Goal: Task Accomplishment & Management: Manage account settings

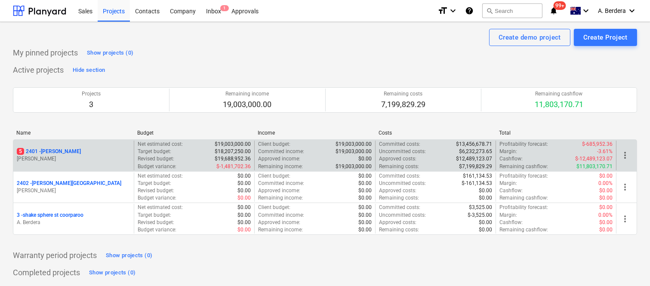
click at [118, 159] on p "M. Williams" at bounding box center [74, 158] width 114 height 7
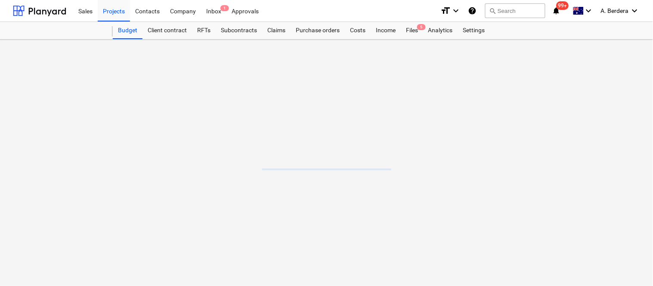
click at [118, 159] on main at bounding box center [326, 163] width 653 height 247
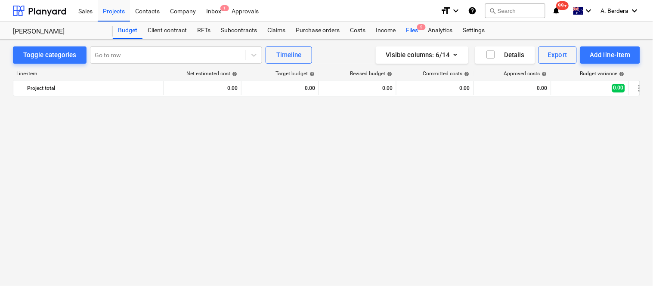
click at [411, 30] on div "Files 5" at bounding box center [412, 30] width 22 height 17
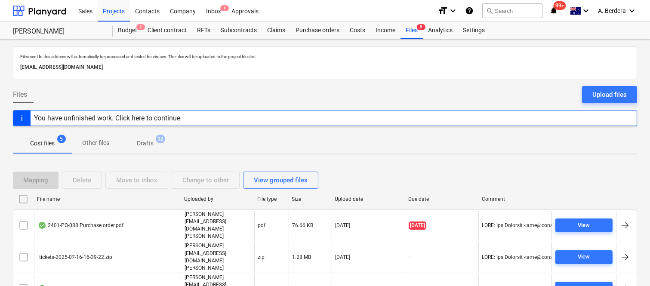
scroll to position [34, 0]
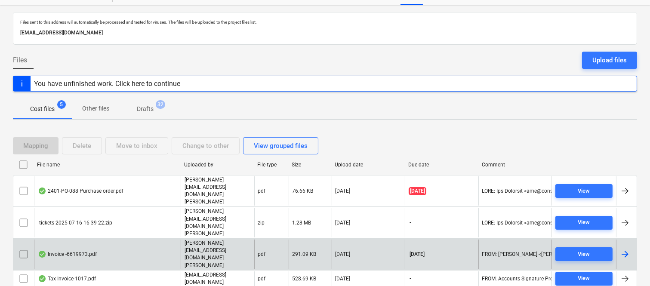
click at [147, 240] on div "Invoice -6619973.pdf" at bounding box center [107, 255] width 147 height 30
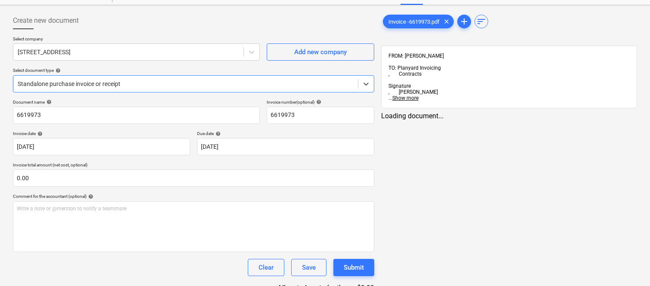
type input "6619973"
type input "[DATE]"
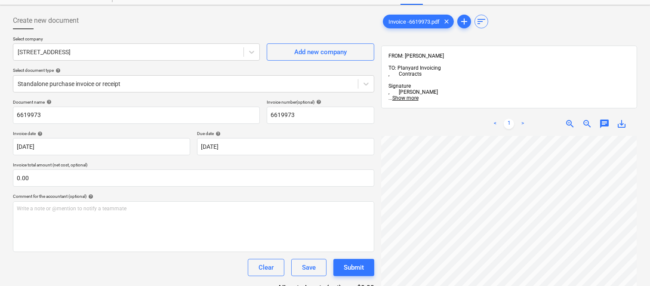
scroll to position [5, 260]
click at [322, 49] on div "Add new company" at bounding box center [320, 51] width 52 height 11
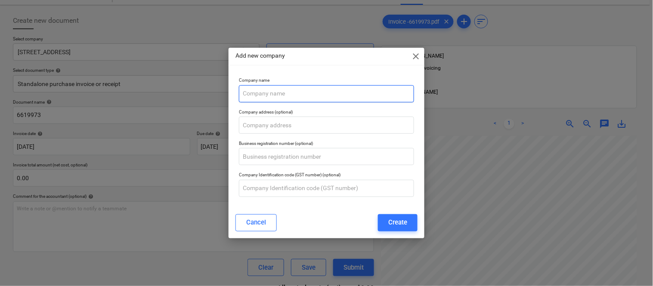
click at [289, 92] on input "text" at bounding box center [326, 93] width 175 height 17
paste input "BRETTS PTY LIMITED"
type input "BRETTS PTY LIMITED"
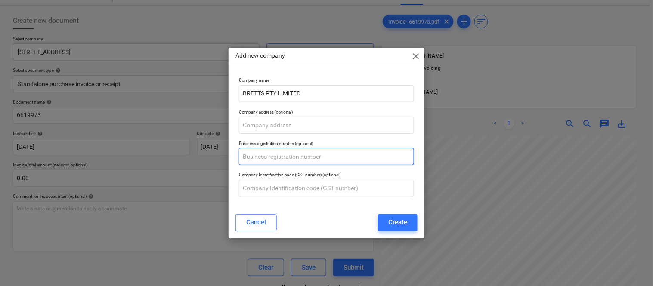
click at [283, 156] on input "text" at bounding box center [326, 156] width 175 height 17
paste input "22 009 658 315"
type input "22 009 658 315"
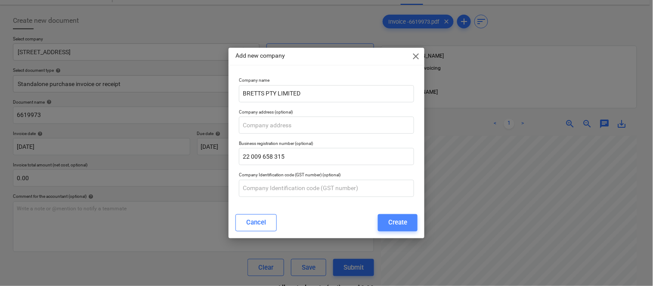
click at [397, 226] on div "Create" at bounding box center [397, 222] width 19 height 11
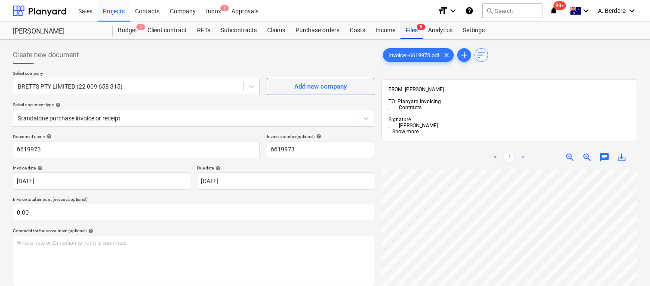
click at [410, 31] on div "Files 5" at bounding box center [412, 30] width 22 height 17
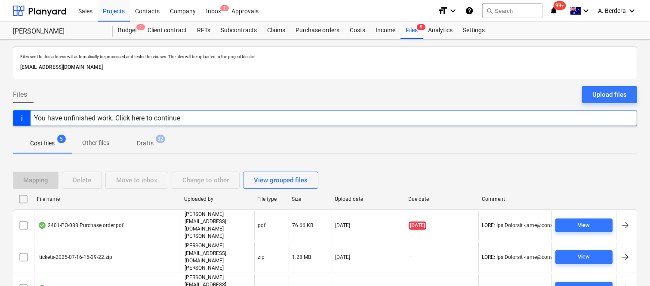
scroll to position [34, 0]
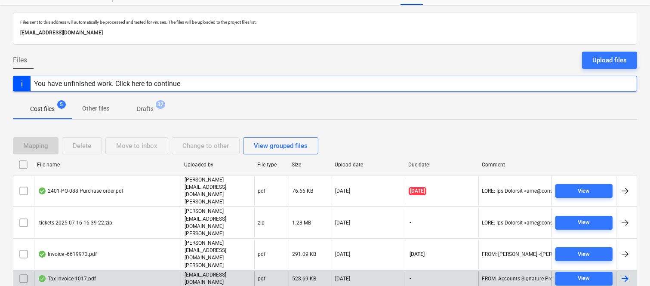
click at [112, 271] on div "Tax Invoice-1017.pdf" at bounding box center [107, 278] width 147 height 15
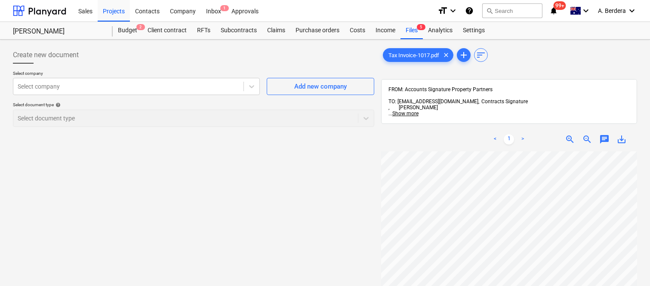
scroll to position [0, 260]
click at [583, 134] on span "zoom_out" at bounding box center [587, 139] width 10 height 10
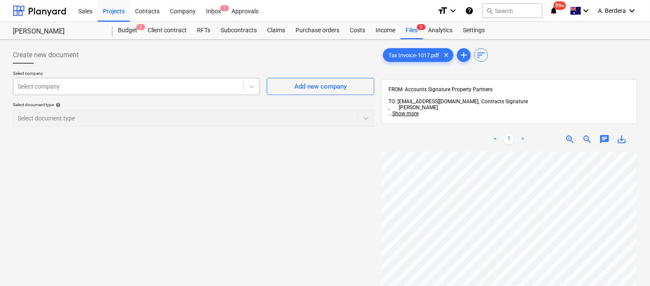
click at [89, 86] on div at bounding box center [129, 86] width 222 height 9
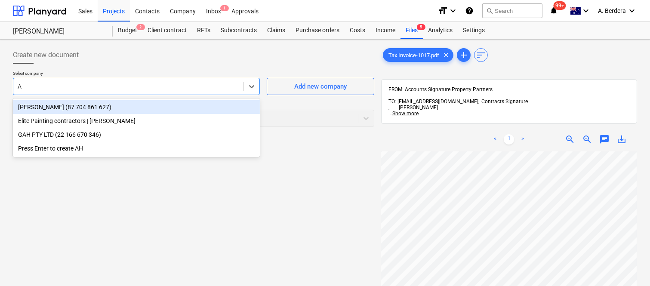
type input "AH"
click at [139, 108] on div "AHMADI, MOHSEN (87 704 861 627)" at bounding box center [136, 107] width 247 height 14
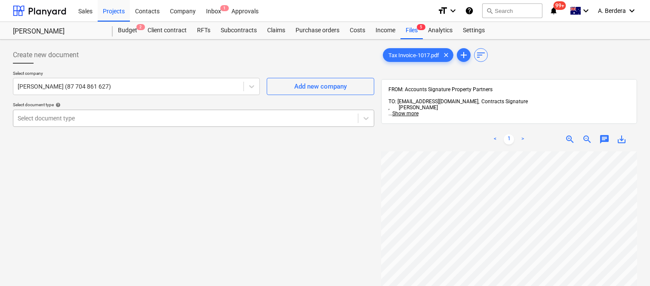
click at [107, 118] on div at bounding box center [186, 118] width 336 height 9
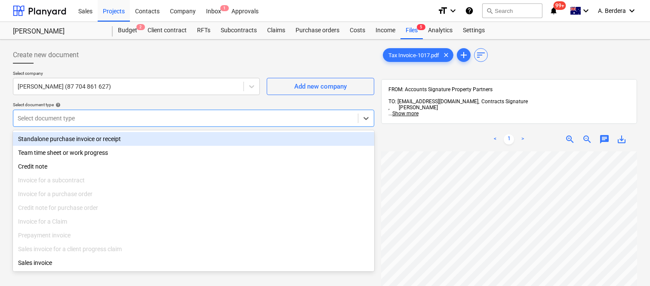
click at [127, 141] on div "Standalone purchase invoice or receipt" at bounding box center [193, 139] width 361 height 14
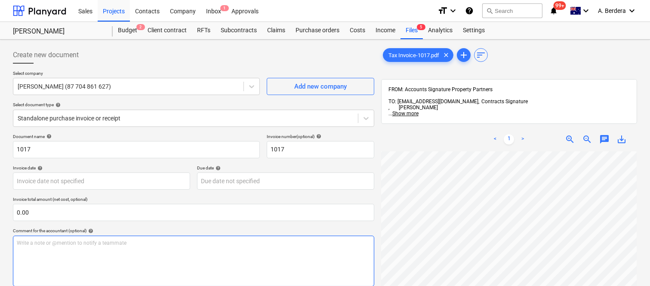
scroll to position [19, 68]
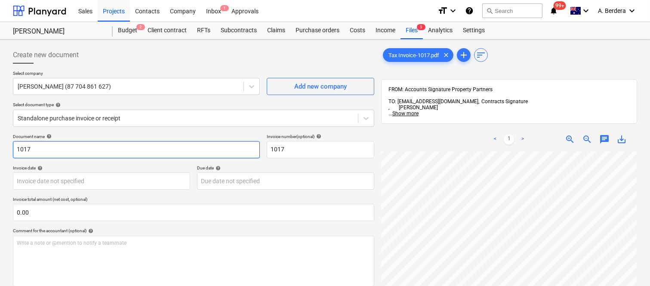
click at [15, 148] on input "1017" at bounding box center [136, 149] width 247 height 17
type input "EXPERT PAINTING SOLUTIONS INV- 1017"
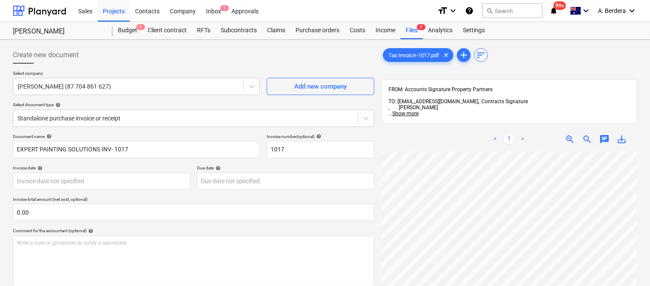
scroll to position [61, 68]
click at [99, 179] on body "Sales Projects Contacts Company Inbox 1 Approvals format_size keyboard_arrow_do…" at bounding box center [325, 143] width 650 height 286
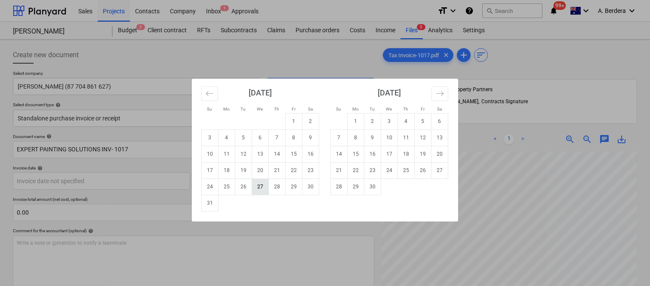
click at [261, 185] on td "27" at bounding box center [260, 187] width 17 height 16
type input "[DATE]"
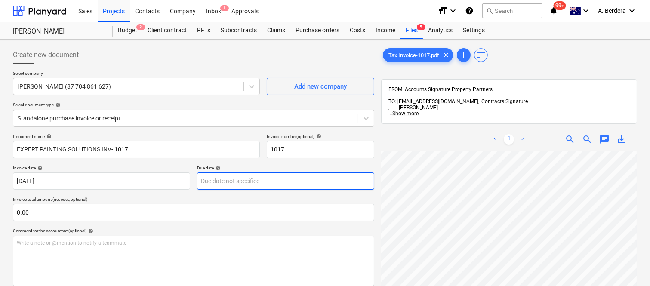
click at [259, 179] on body "Sales Projects Contacts Company Inbox 1 Approvals format_size keyboard_arrow_do…" at bounding box center [325, 143] width 650 height 286
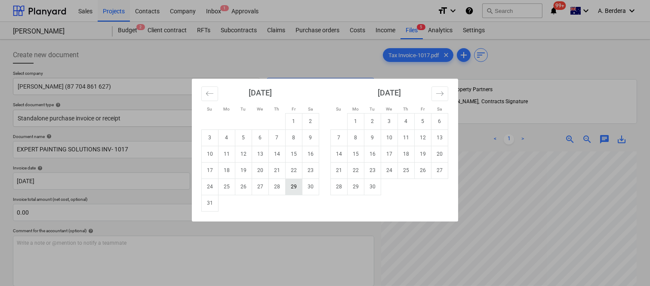
click at [296, 185] on td "29" at bounding box center [294, 187] width 17 height 16
type input "[DATE]"
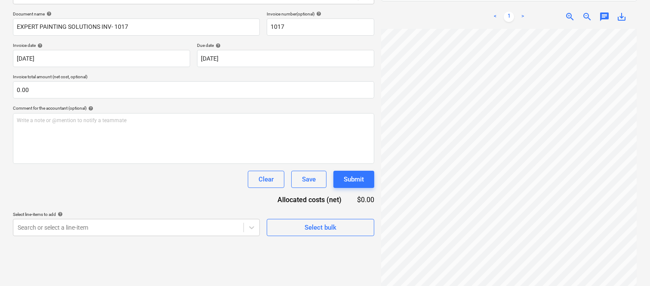
scroll to position [196, 68]
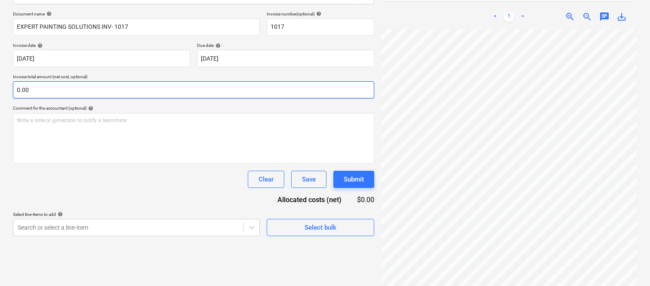
click at [63, 95] on input "0.00" at bounding box center [193, 89] width 361 height 17
paste input "11,818.18"
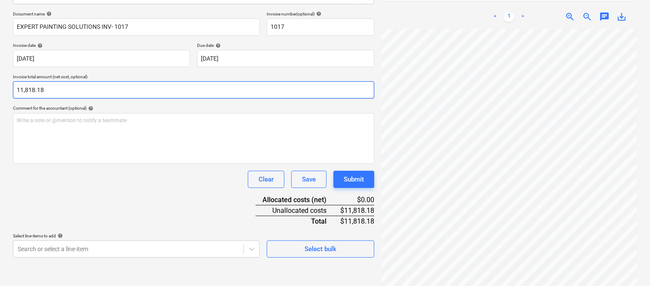
type input "11,818.18"
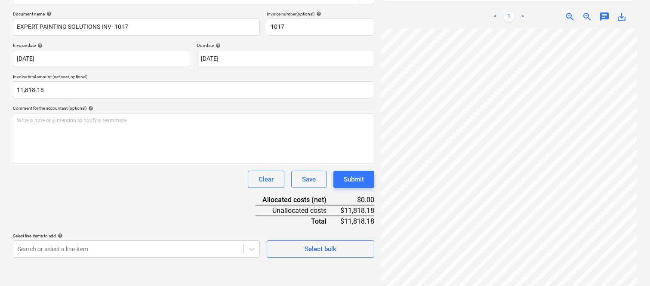
click at [110, 191] on div "Document name help EXPERT PAINTING SOLUTIONS INV- 1017 Invoice number (optional…" at bounding box center [193, 134] width 361 height 247
click at [110, 164] on body "Sales Projects Contacts Company Inbox 1 Approvals format_size keyboard_arrow_do…" at bounding box center [325, 20] width 650 height 286
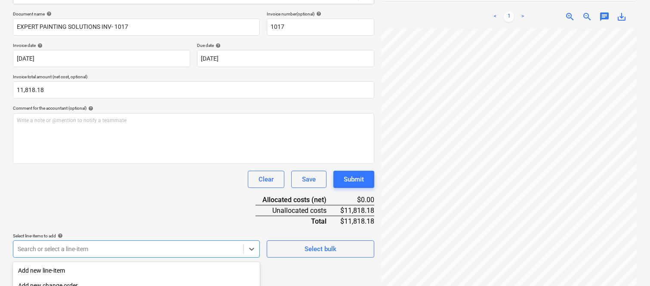
scroll to position [229, 0]
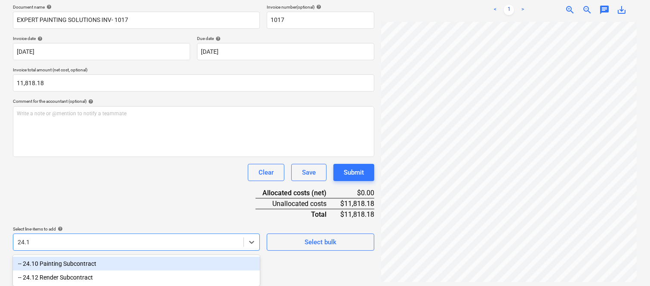
type input "24.10"
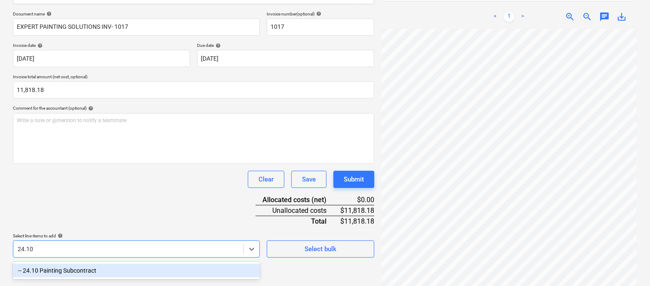
click at [107, 273] on div "-- 24.10 Painting Subcontract" at bounding box center [136, 271] width 247 height 14
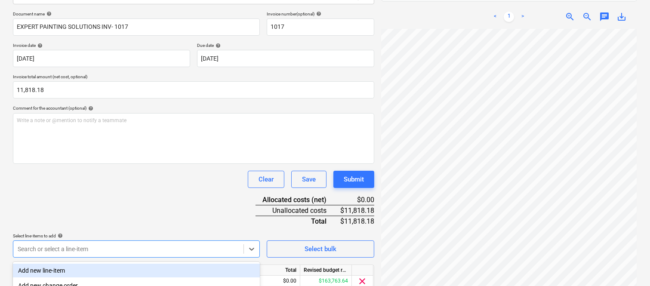
click at [105, 214] on div "Document name help EXPERT PAINTING SOLUTIONS INV- 1017 Invoice number (optional…" at bounding box center [193, 162] width 361 height 303
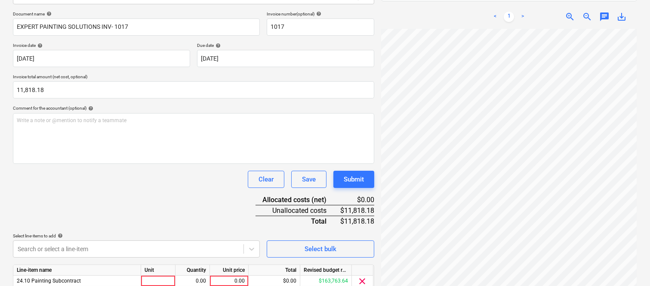
scroll to position [158, 0]
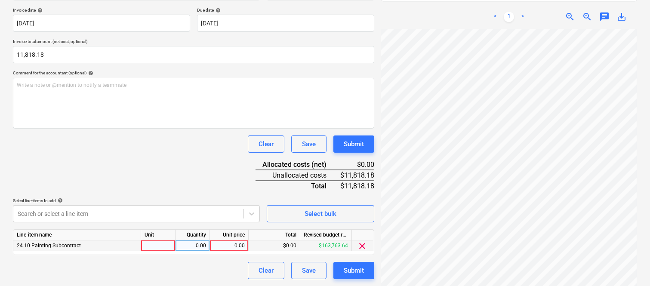
click at [157, 246] on div at bounding box center [158, 246] width 34 height 11
type input "INVOICE"
click at [196, 244] on div "0.00" at bounding box center [192, 246] width 27 height 11
type input "1"
click at [238, 244] on div "0.00" at bounding box center [228, 246] width 31 height 11
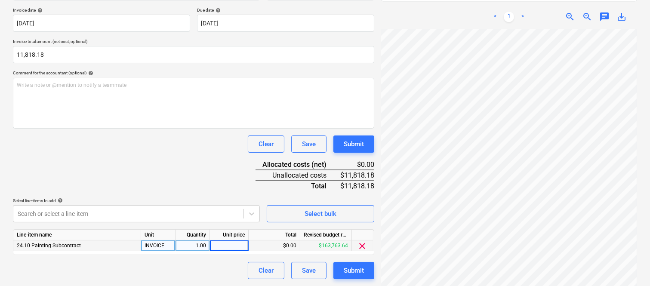
type input "11,818.18"
click at [219, 181] on div "Document name help EXPERT PAINTING SOLUTIONS INV- 1017 Invoice number (optional…" at bounding box center [193, 127] width 361 height 303
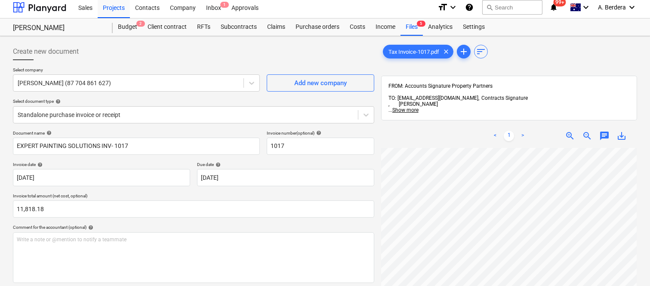
scroll to position [0, 0]
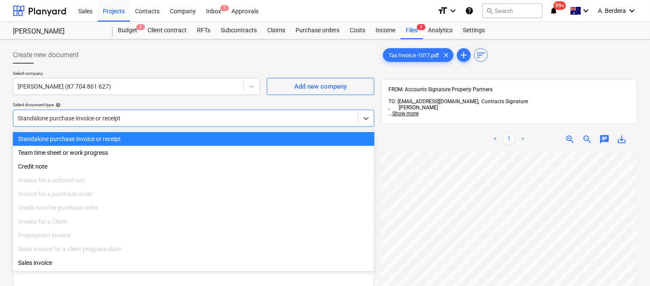
click at [170, 117] on div at bounding box center [186, 118] width 336 height 9
click at [174, 135] on div "Standalone purchase invoice or receipt" at bounding box center [193, 139] width 361 height 14
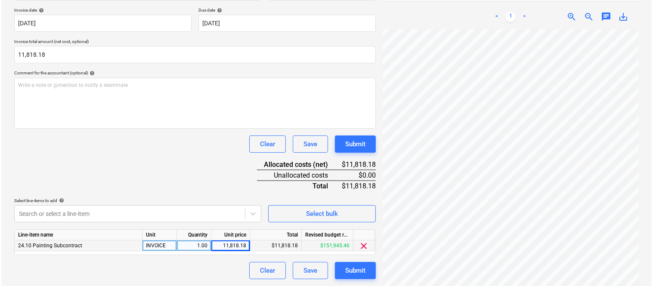
scroll to position [196, 68]
click at [358, 272] on div "Submit" at bounding box center [354, 270] width 20 height 11
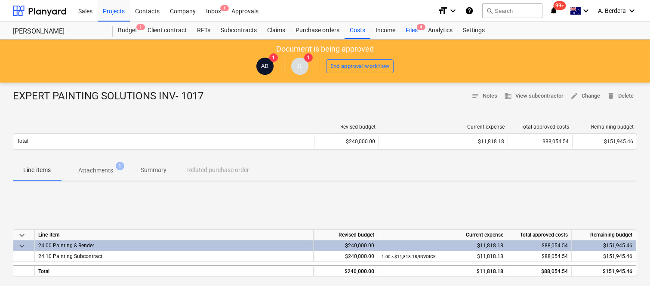
click at [411, 29] on div "Files 4" at bounding box center [412, 30] width 22 height 17
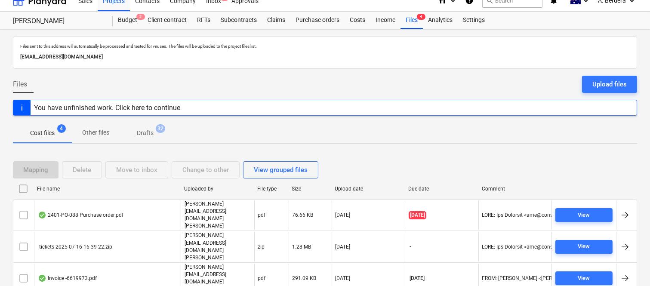
scroll to position [19, 0]
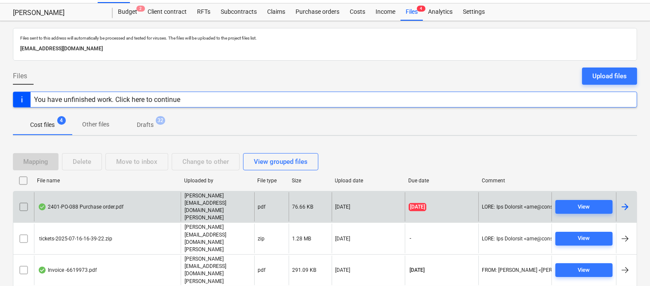
click at [142, 203] on div "2401-PO-088 Purchase order.pdf" at bounding box center [107, 207] width 147 height 30
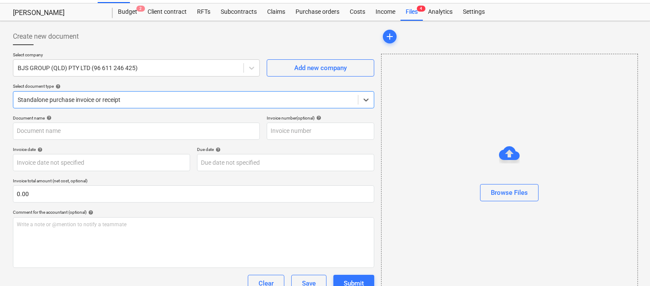
type input "2401-PO-088"
type input "[DATE]"
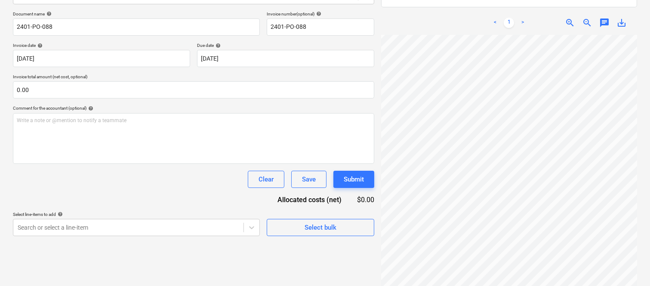
scroll to position [0, 77]
click at [570, 18] on span "zoom_in" at bounding box center [570, 23] width 10 height 10
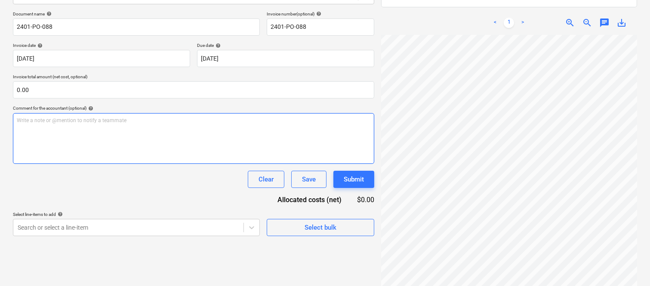
scroll to position [0, 242]
click at [373, 129] on div "Create new document Select company BJS GROUP (QLD) PTY LTD (96 611 246 425) Add…" at bounding box center [324, 110] width 631 height 380
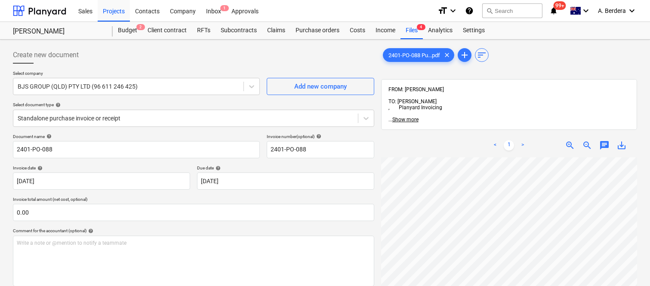
scroll to position [226, 275]
click at [420, 29] on span "4" at bounding box center [421, 27] width 9 height 6
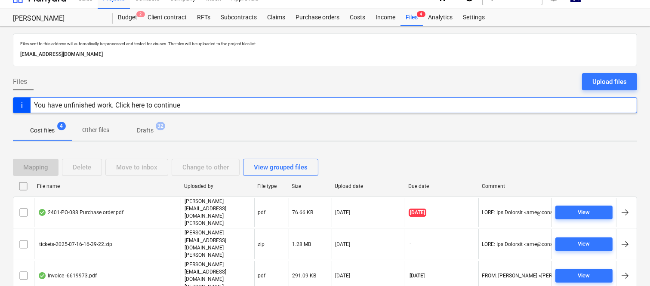
scroll to position [19, 0]
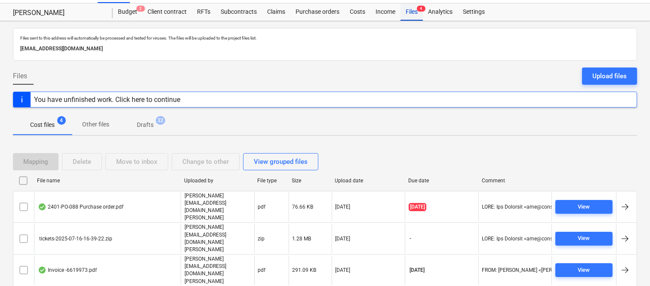
click at [411, 11] on div "Files 4" at bounding box center [412, 11] width 22 height 17
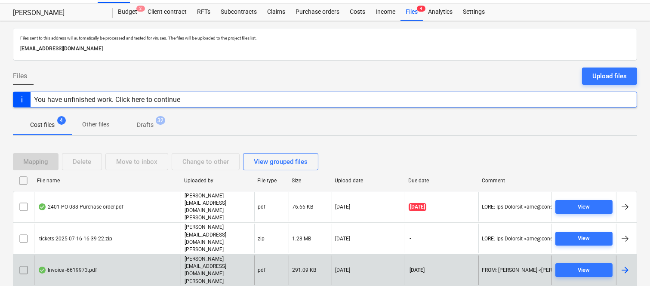
click at [140, 256] on div "Invoice -6619973.pdf" at bounding box center [107, 271] width 147 height 30
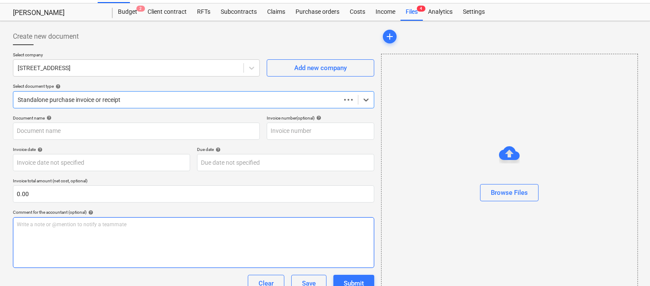
type input "6619973"
type input "[DATE]"
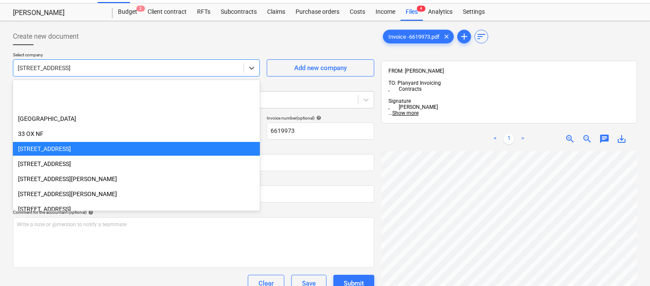
click at [127, 65] on div at bounding box center [129, 68] width 222 height 9
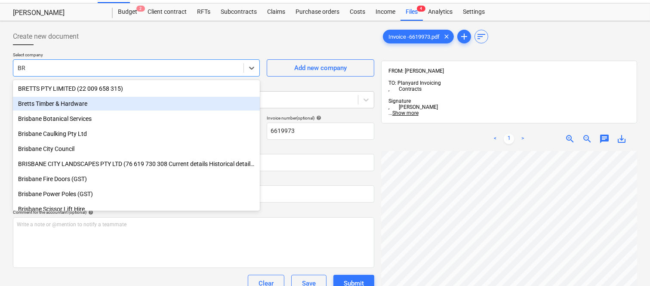
type input "BR"
click at [423, 127] on div "< 1 > zoom_in zoom_out chat 0 save_alt" at bounding box center [509, 139] width 256 height 24
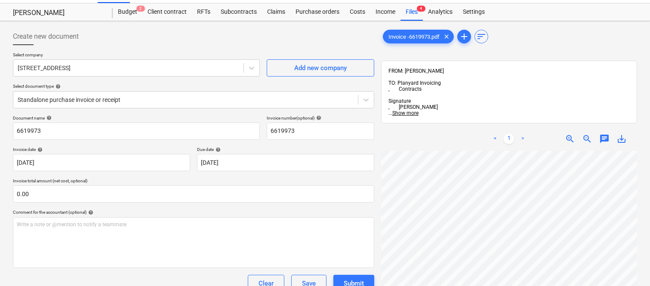
scroll to position [0, 145]
click at [113, 68] on div at bounding box center [129, 68] width 222 height 9
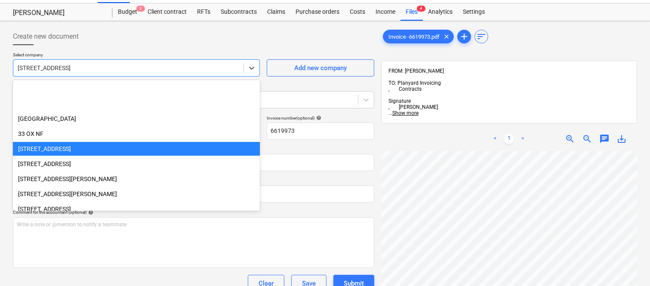
scroll to position [60, 0]
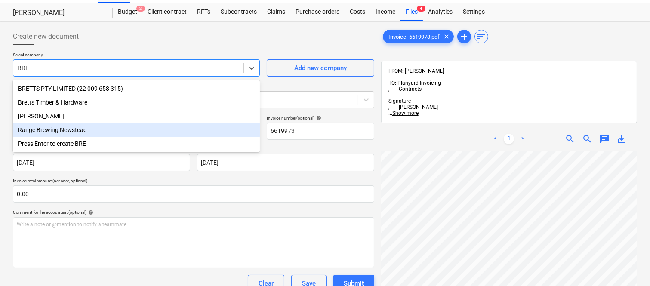
type input "BRE"
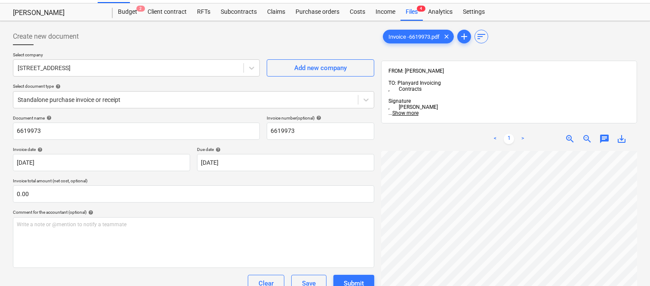
scroll to position [2, 247]
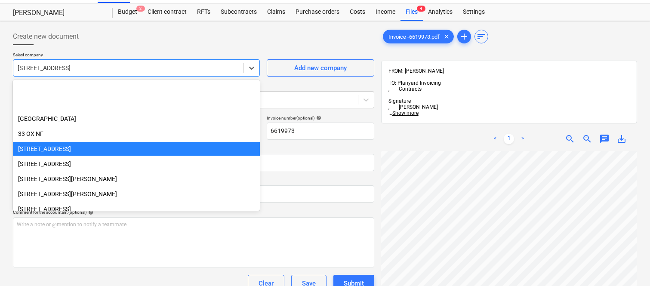
click at [114, 68] on div at bounding box center [129, 68] width 222 height 9
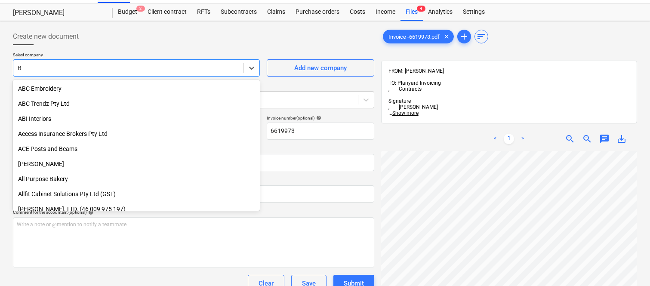
type input "BR"
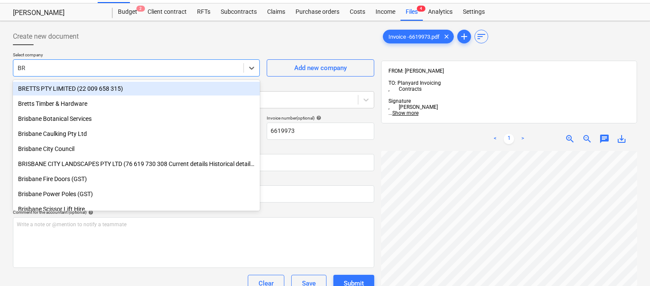
click at [108, 83] on div "BRETTS PTY LIMITED (22 009 658 315)" at bounding box center [136, 89] width 247 height 14
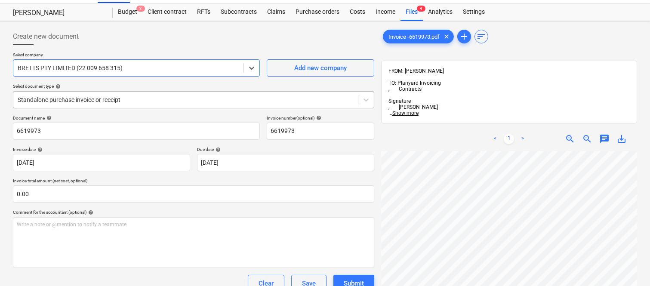
click at [147, 97] on div at bounding box center [186, 100] width 336 height 9
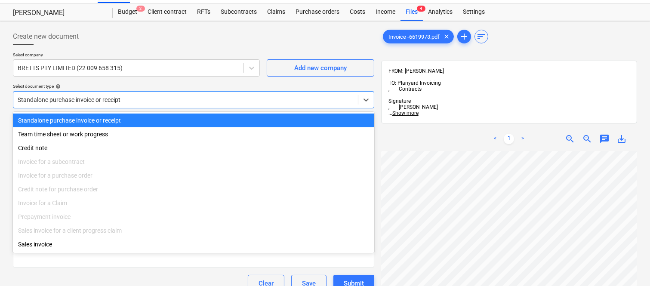
click at [167, 119] on div "Standalone purchase invoice or receipt" at bounding box center [193, 121] width 361 height 14
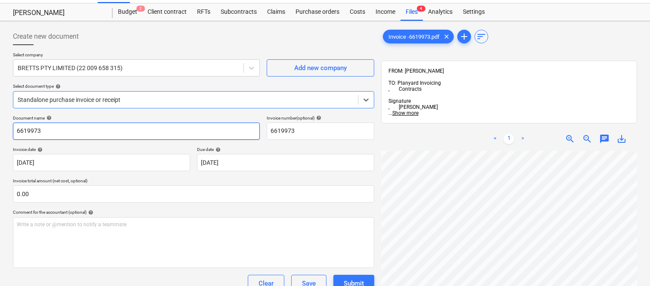
click at [15, 130] on input "6619973" at bounding box center [136, 131] width 247 height 17
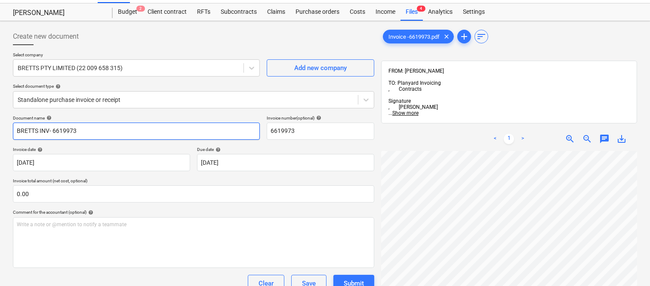
type input "BRETTS INV- 6619973"
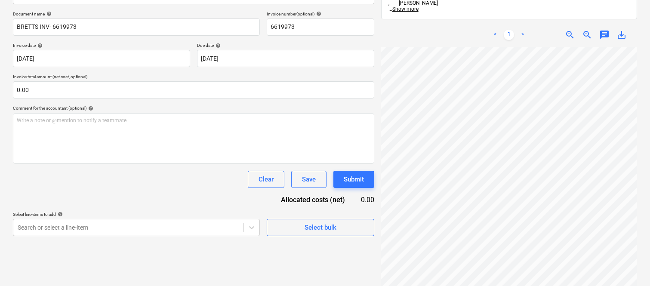
scroll to position [448, 83]
click at [650, 164] on html "Sales Projects Contacts Company Inbox 1 Approvals format_size keyboard_arrow_do…" at bounding box center [325, 20] width 650 height 286
click at [264, 56] on body "Sales Projects Contacts Company Inbox 1 Approvals format_size keyboard_arrow_do…" at bounding box center [325, 20] width 650 height 286
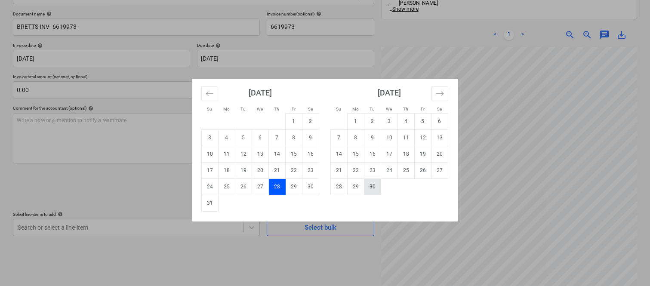
click at [376, 185] on td "30" at bounding box center [372, 187] width 17 height 16
type input "[DATE]"
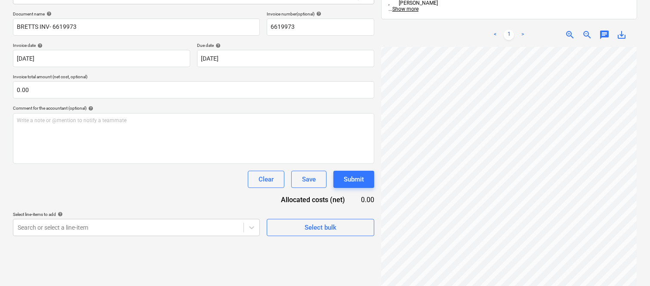
scroll to position [468, 260]
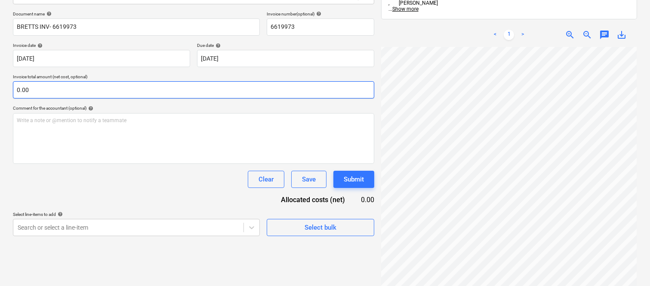
click at [93, 92] on input "0.00" at bounding box center [193, 89] width 361 height 17
paste input "1,564.33"
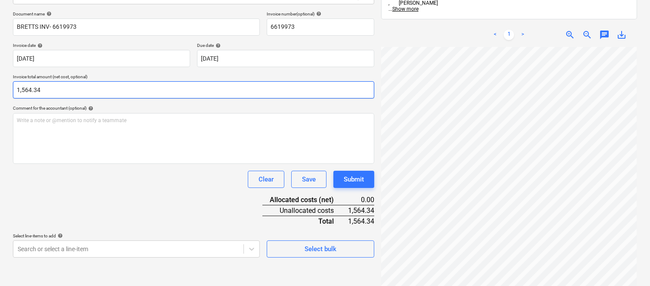
type input "1,564.34"
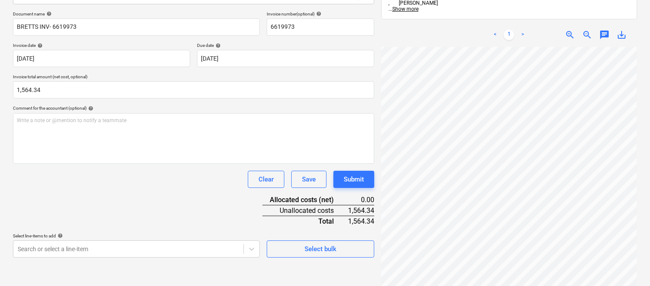
click at [135, 206] on div "Document name help BRETTS INV- 6619973 Invoice number (optional) help 6619973 I…" at bounding box center [193, 134] width 361 height 247
click at [124, 164] on body "Sales Projects Contacts Company Inbox 1 Approvals format_size keyboard_arrow_do…" at bounding box center [325, 20] width 650 height 286
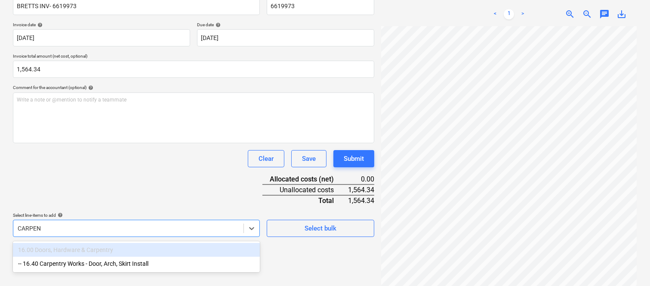
scroll to position [130, 0]
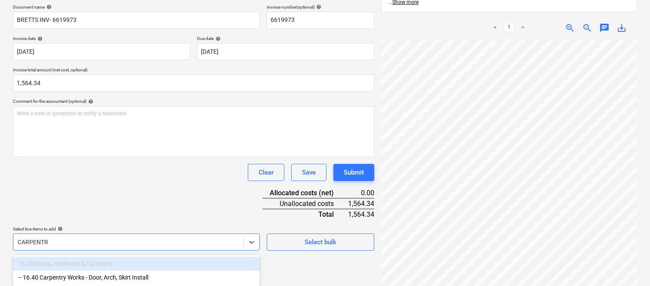
type input "CARPENTRY"
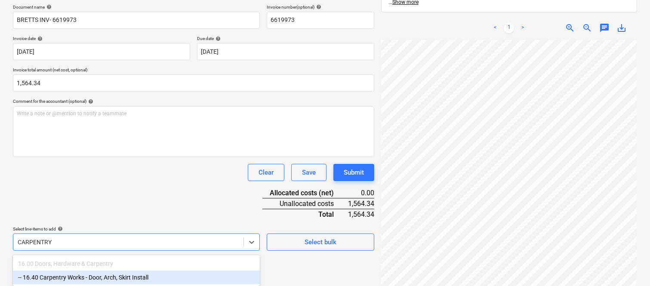
click at [106, 277] on div "-- 16.40 Carpentry Works - Door, Arch, Skirt Install" at bounding box center [136, 278] width 247 height 14
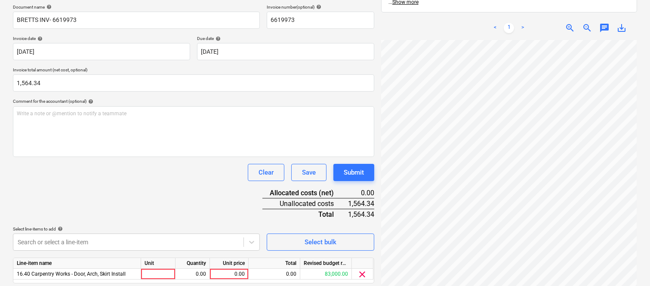
click at [130, 204] on div "Document name help BRETTS INV- 6619973 Invoice number (optional) help 6619973 I…" at bounding box center [193, 155] width 361 height 303
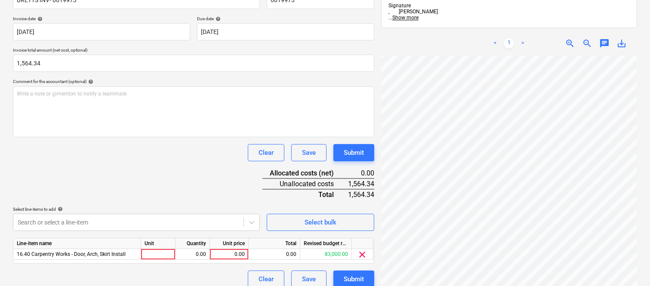
scroll to position [158, 0]
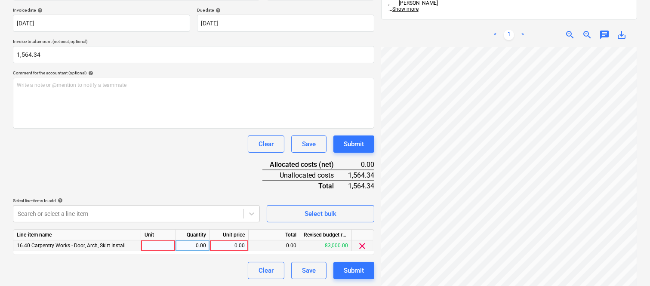
click at [158, 247] on div at bounding box center [158, 246] width 34 height 11
type input "INVOICE"
click at [199, 244] on div "0.00" at bounding box center [192, 246] width 27 height 11
type input "1"
click at [230, 248] on div "0.00" at bounding box center [228, 246] width 31 height 11
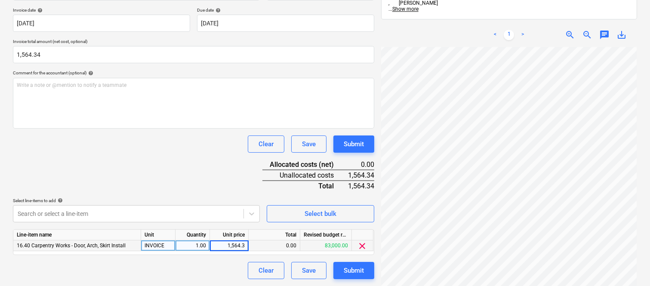
type input "1,564.34"
click at [143, 157] on div "Document name help BRETTS INV- 6619973 Invoice number (optional) help 6619973 I…" at bounding box center [193, 127] width 361 height 303
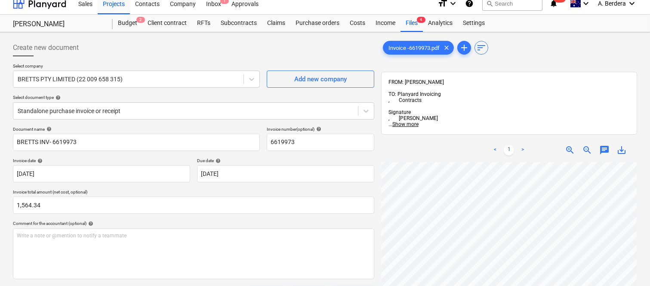
scroll to position [0, 0]
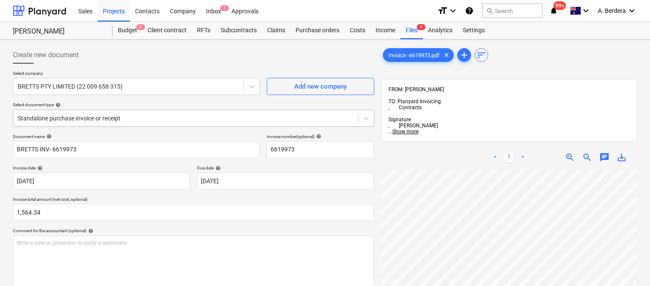
click at [172, 120] on div at bounding box center [186, 118] width 336 height 9
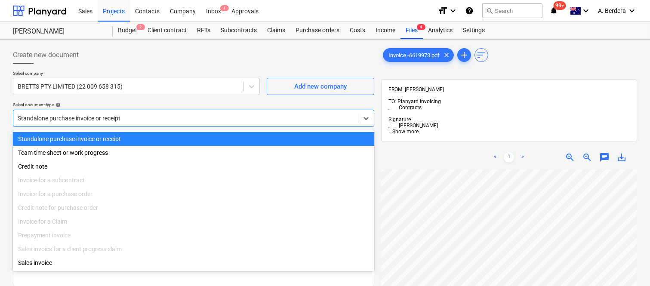
click at [182, 138] on div "Standalone purchase invoice or receipt" at bounding box center [193, 139] width 361 height 14
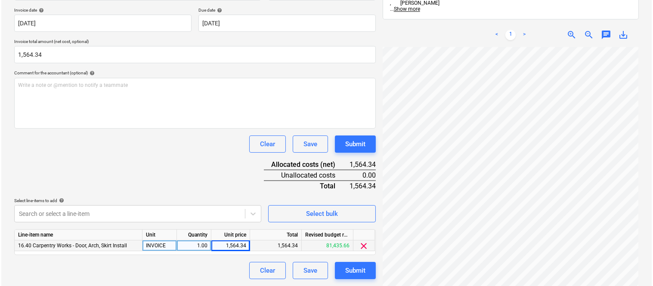
scroll to position [452, 260]
click at [356, 272] on div "Submit" at bounding box center [354, 270] width 20 height 11
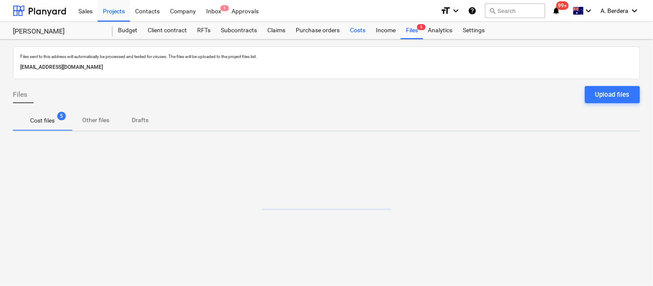
click at [351, 32] on div "Costs" at bounding box center [358, 30] width 26 height 17
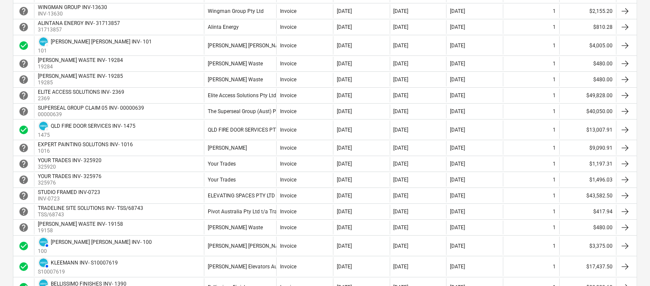
scroll to position [268, 0]
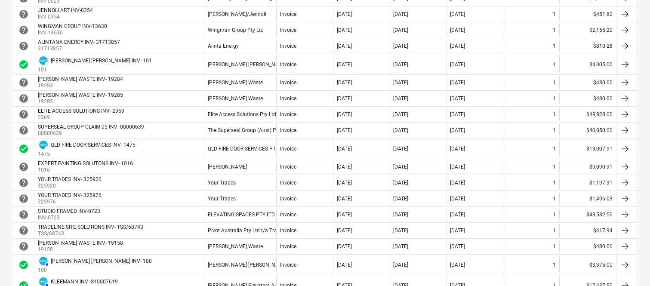
click at [277, 164] on div "Invoice" at bounding box center [304, 167] width 57 height 14
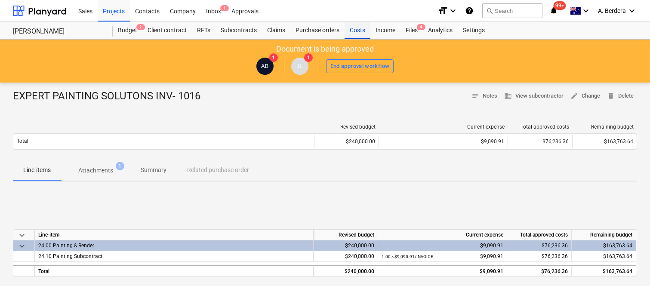
click at [361, 33] on div "Costs" at bounding box center [358, 30] width 26 height 17
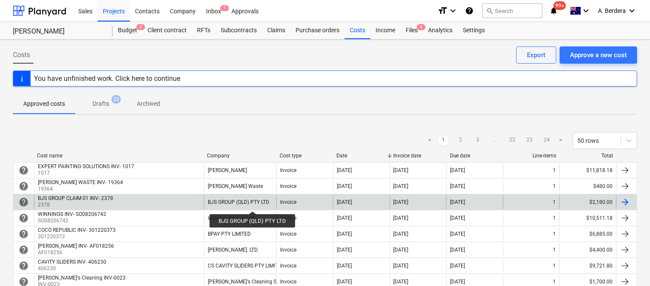
click at [253, 204] on div "BJS GROUP (QLD) PTY LTD" at bounding box center [239, 202] width 62 height 6
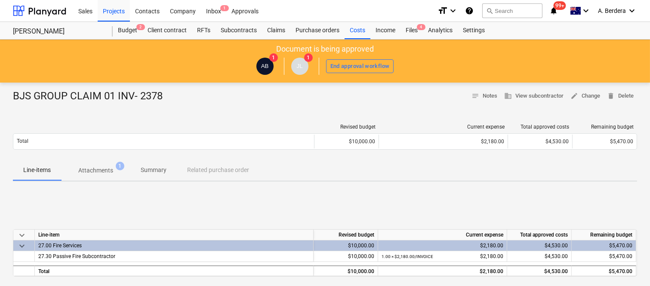
click at [103, 172] on p "Attachments" at bounding box center [95, 170] width 35 height 9
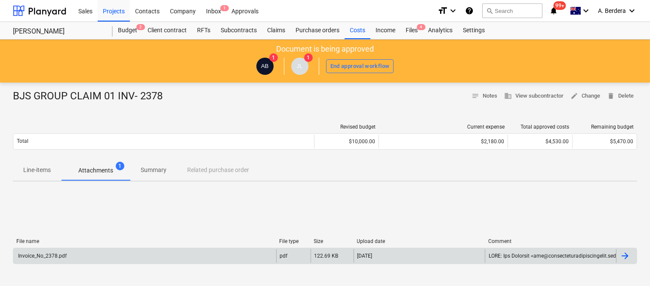
click at [126, 257] on div "Invoice_No_2378.pdf" at bounding box center [144, 256] width 263 height 14
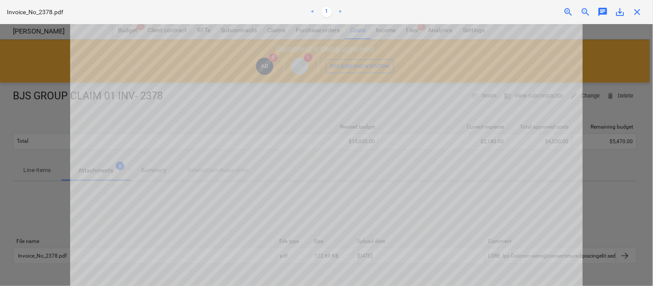
scroll to position [459, 0]
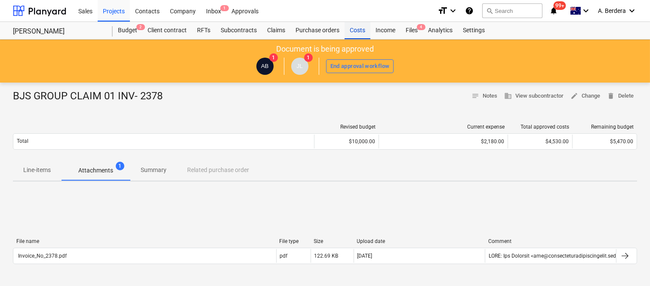
click at [356, 31] on div "Costs" at bounding box center [358, 30] width 26 height 17
